Goal: Information Seeking & Learning: Learn about a topic

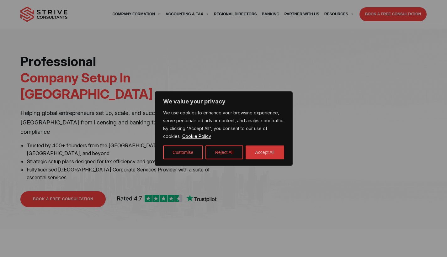
click at [265, 151] on button "Accept All" at bounding box center [264, 152] width 39 height 14
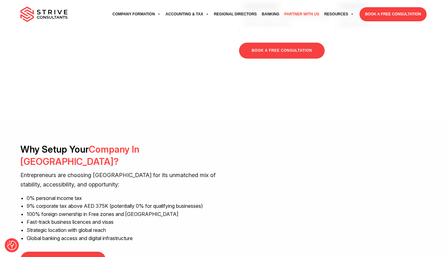
click at [309, 15] on link "Partner with Us" at bounding box center [302, 14] width 40 height 17
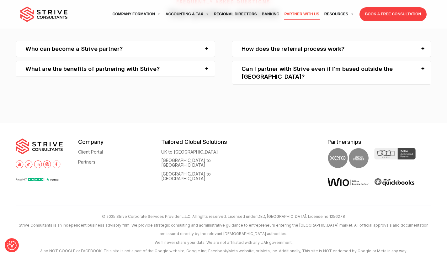
scroll to position [979, 0]
click at [204, 46] on div "Who can become a Strive partner?" at bounding box center [115, 49] width 199 height 16
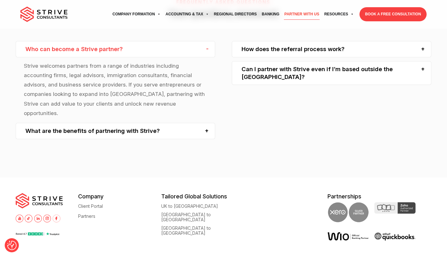
click at [329, 53] on div "How does the referral process work? Once you become a partner, you’ll receive a…" at bounding box center [331, 63] width 199 height 44
click at [330, 49] on div "How does the referral process work?" at bounding box center [331, 49] width 199 height 16
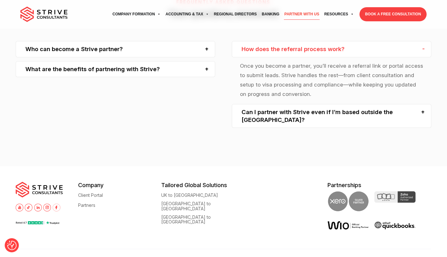
click at [320, 108] on div "Can I partner with Strive even if I’m based outside the [GEOGRAPHIC_DATA]?" at bounding box center [331, 116] width 199 height 24
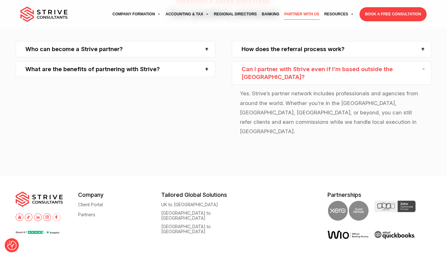
click at [193, 61] on div "What are the benefits of partnering with Strive?" at bounding box center [115, 69] width 199 height 16
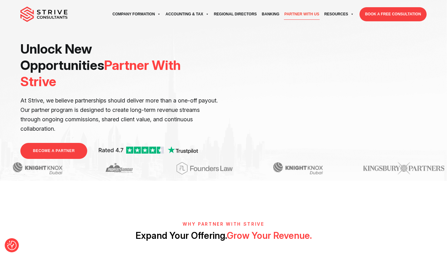
scroll to position [0, 0]
click at [246, 15] on link "Regional Directors" at bounding box center [235, 14] width 48 height 17
